Goal: Find specific page/section: Find specific page/section

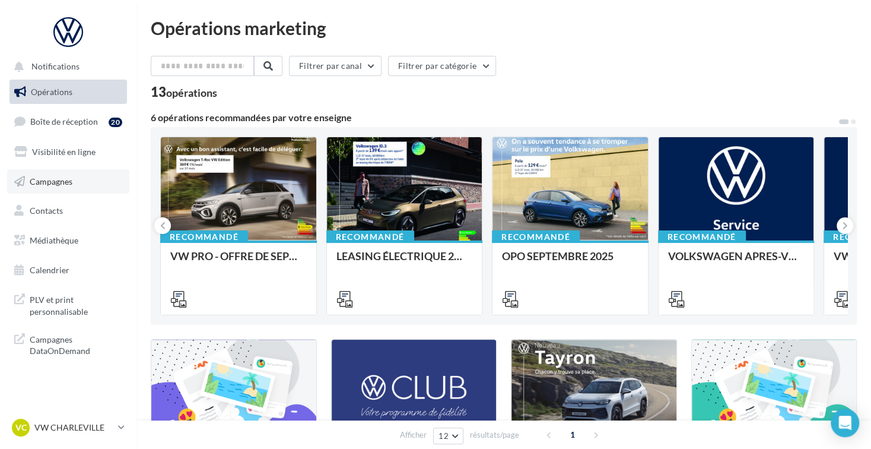
click at [71, 177] on span "Campagnes" at bounding box center [51, 181] width 43 height 10
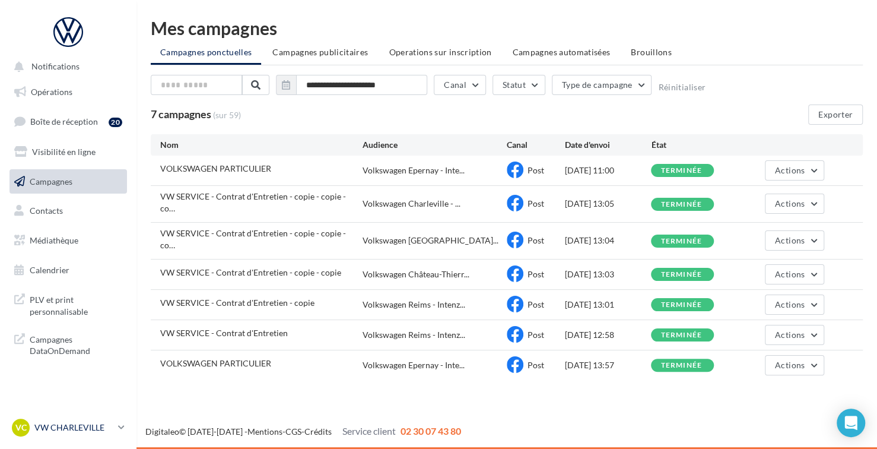
click at [120, 426] on icon at bounding box center [121, 427] width 7 height 10
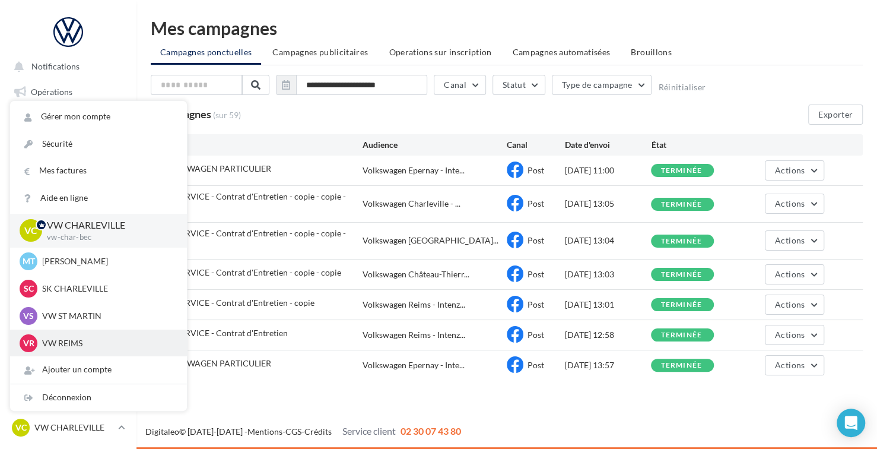
click at [95, 338] on p "VW REIMS" at bounding box center [107, 343] width 131 height 12
